Goal: Information Seeking & Learning: Understand process/instructions

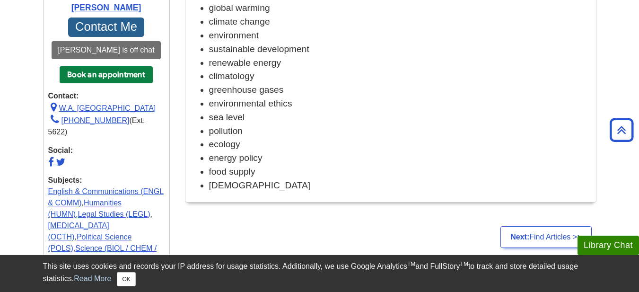
scroll to position [505, 0]
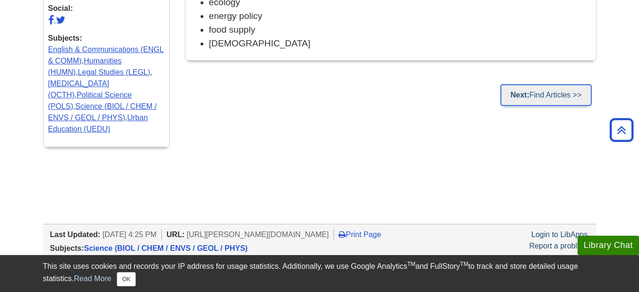
click at [537, 90] on link "Next: Find Articles >>" at bounding box center [546, 95] width 91 height 22
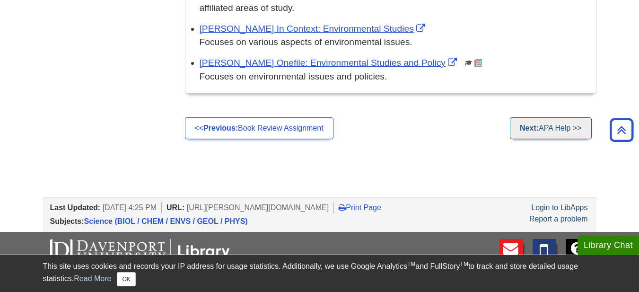
scroll to position [757, 0]
click at [553, 130] on link "Next: APA Help >>" at bounding box center [550, 129] width 81 height 22
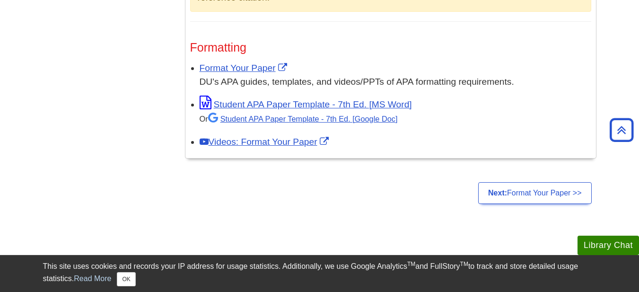
scroll to position [804, 0]
